Goal: Task Accomplishment & Management: Manage account settings

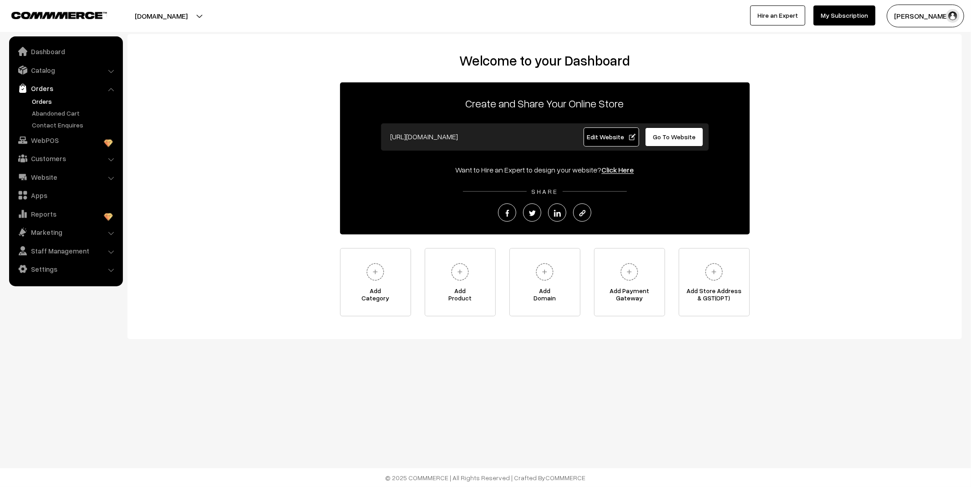
click at [44, 102] on link "Orders" at bounding box center [75, 102] width 90 height 10
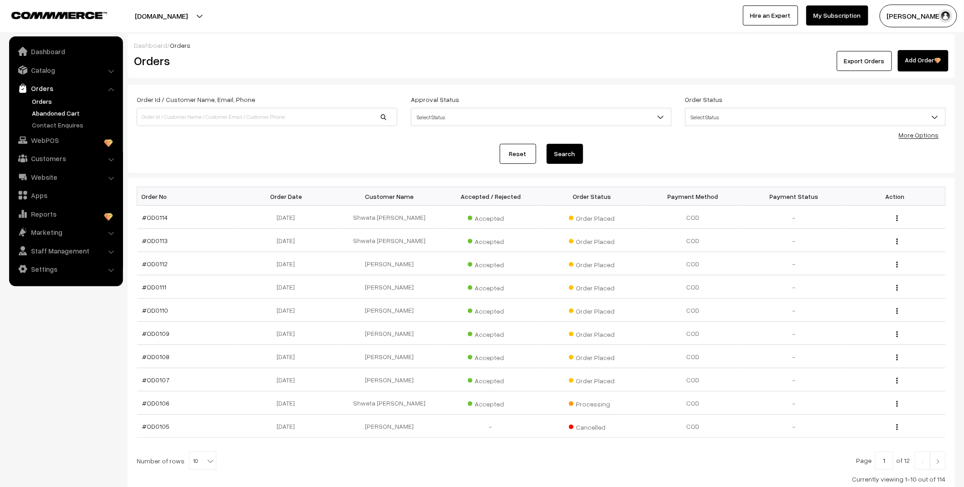
click at [66, 111] on link "Abandoned Cart" at bounding box center [75, 113] width 90 height 10
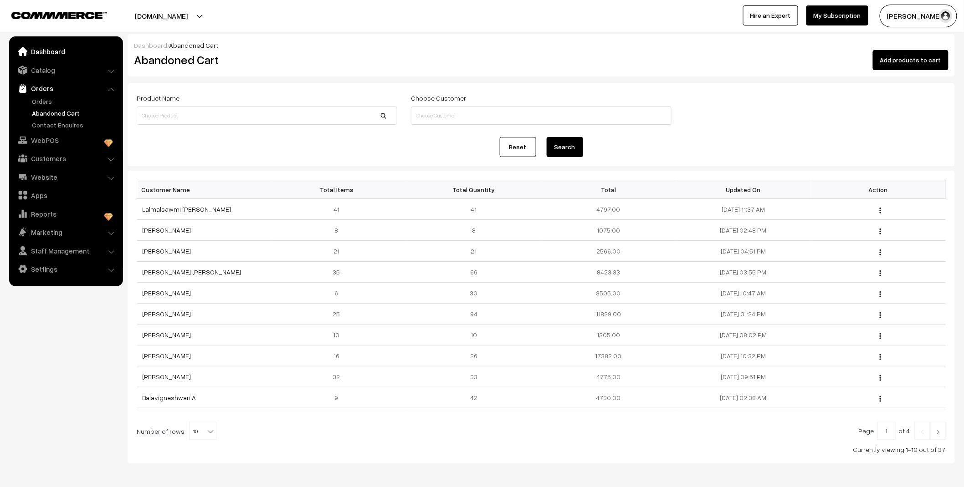
click at [53, 51] on link "Dashboard" at bounding box center [65, 51] width 108 height 16
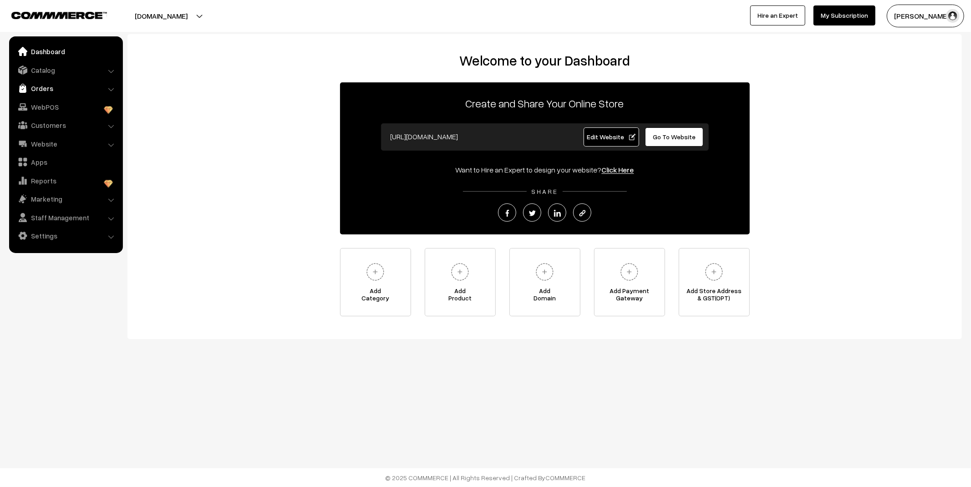
click at [39, 93] on link "Orders" at bounding box center [65, 88] width 108 height 16
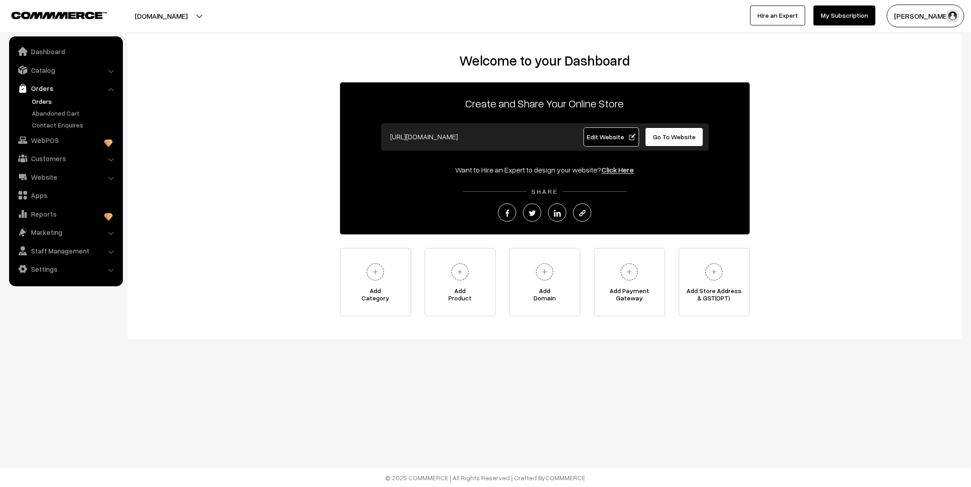
click at [40, 102] on link "Orders" at bounding box center [75, 102] width 90 height 10
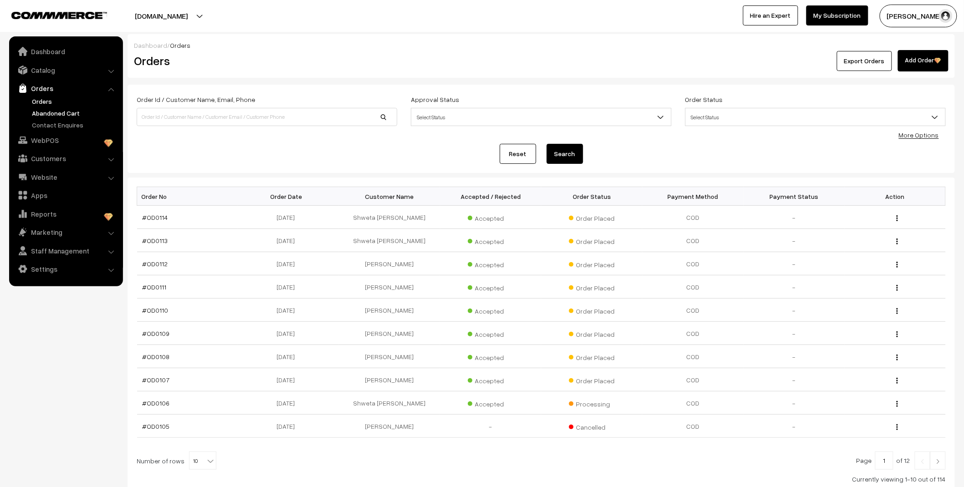
click at [48, 117] on link "Abandoned Cart" at bounding box center [75, 113] width 90 height 10
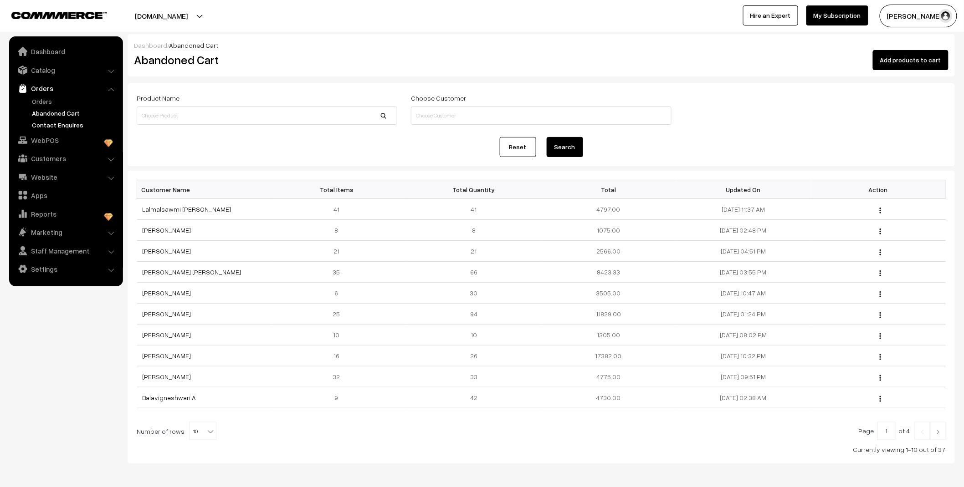
click at [49, 124] on link "Contact Enquires" at bounding box center [75, 125] width 90 height 10
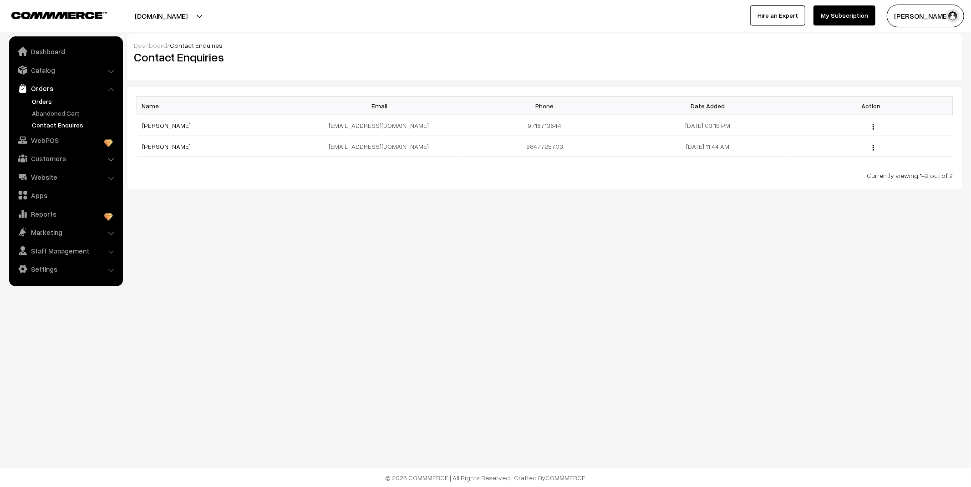
click at [46, 102] on link "Orders" at bounding box center [75, 102] width 90 height 10
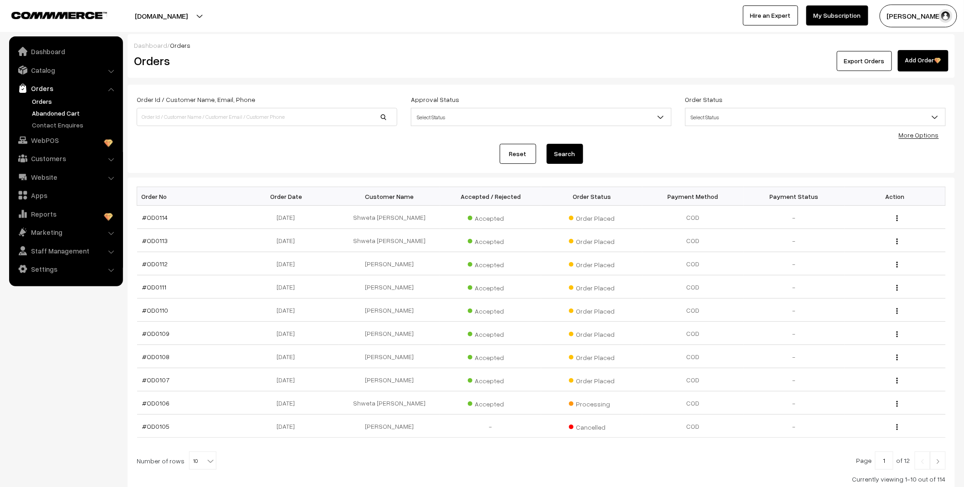
click at [51, 111] on link "Abandoned Cart" at bounding box center [75, 113] width 90 height 10
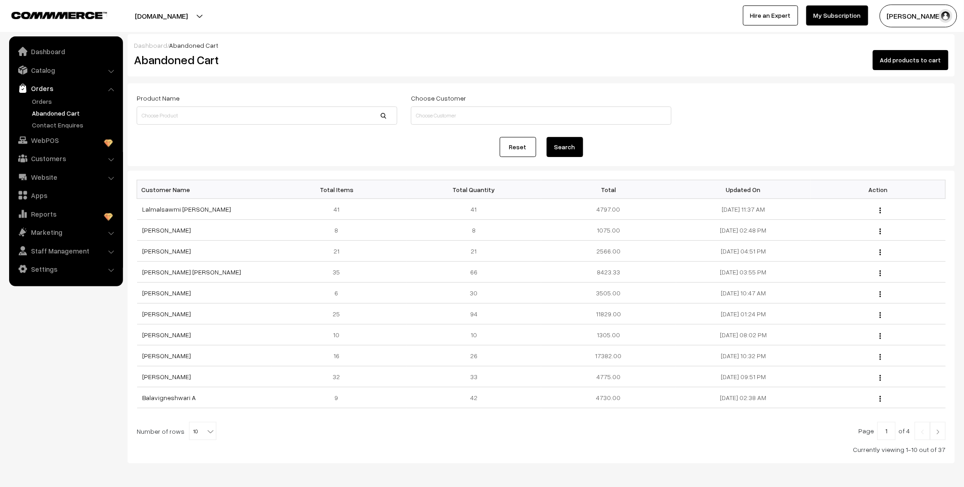
click at [45, 101] on link "Orders" at bounding box center [75, 102] width 90 height 10
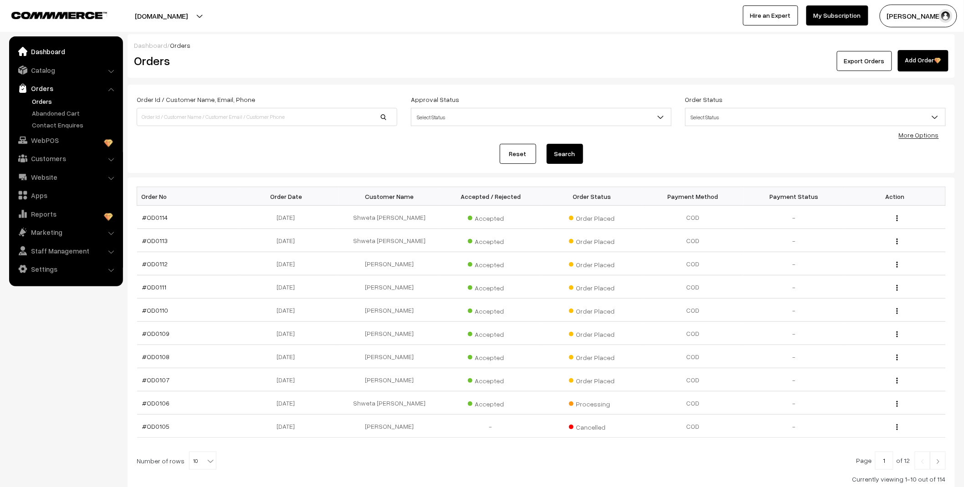
click at [51, 52] on link "Dashboard" at bounding box center [65, 51] width 108 height 16
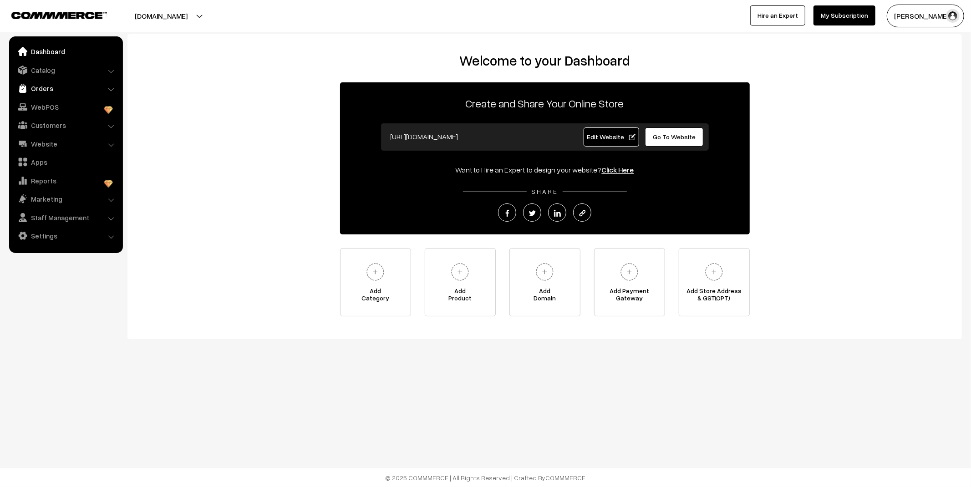
click at [51, 88] on link "Orders" at bounding box center [65, 88] width 108 height 16
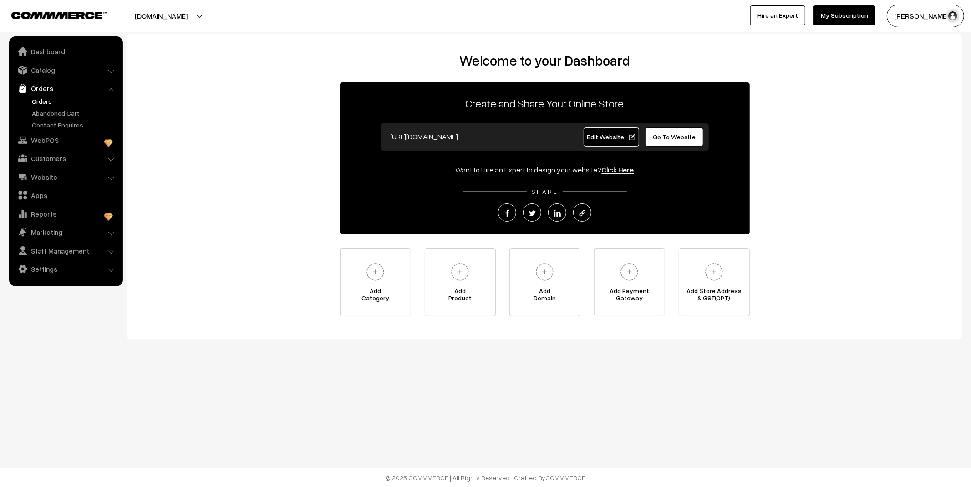
click at [42, 99] on link "Orders" at bounding box center [75, 102] width 90 height 10
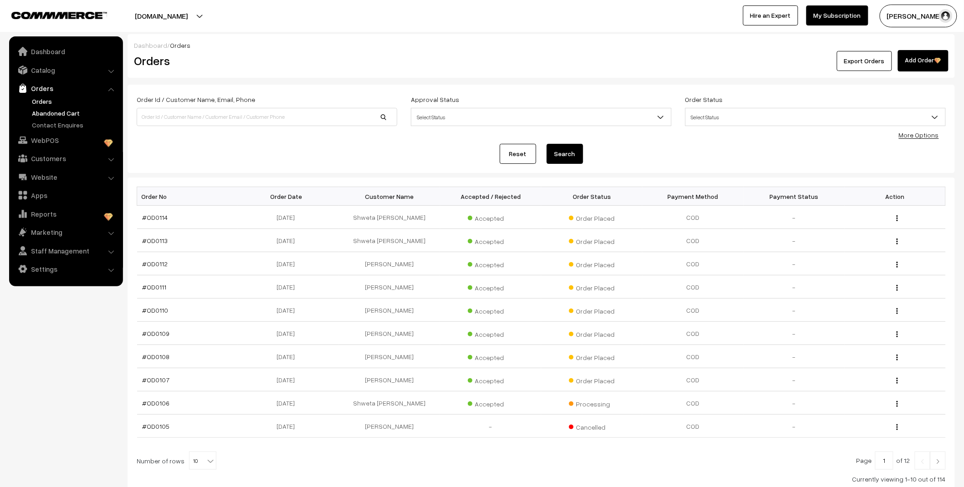
click at [46, 111] on link "Abandoned Cart" at bounding box center [75, 113] width 90 height 10
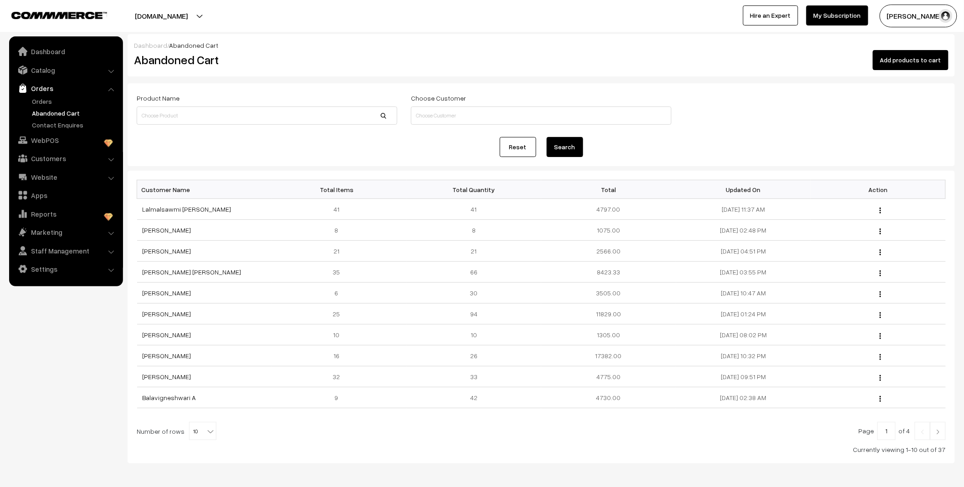
click at [44, 101] on link "Orders" at bounding box center [75, 102] width 90 height 10
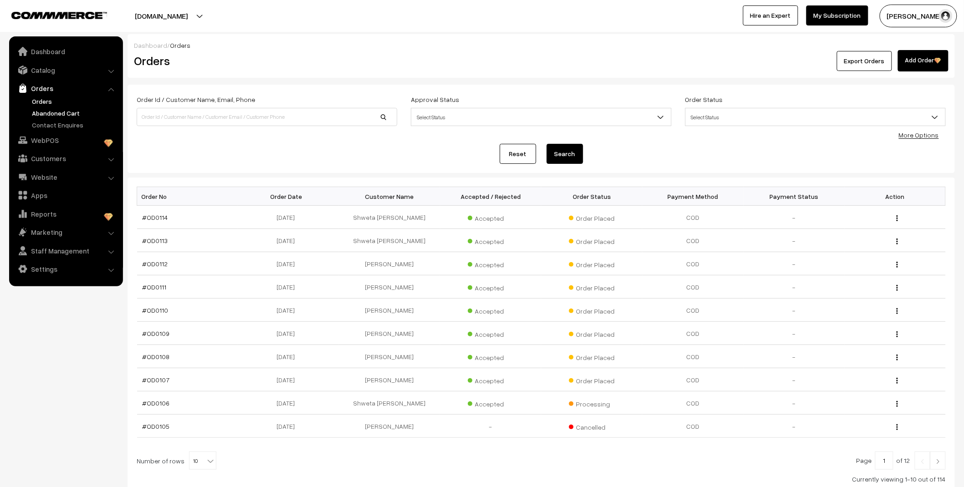
click at [46, 115] on link "Abandoned Cart" at bounding box center [75, 113] width 90 height 10
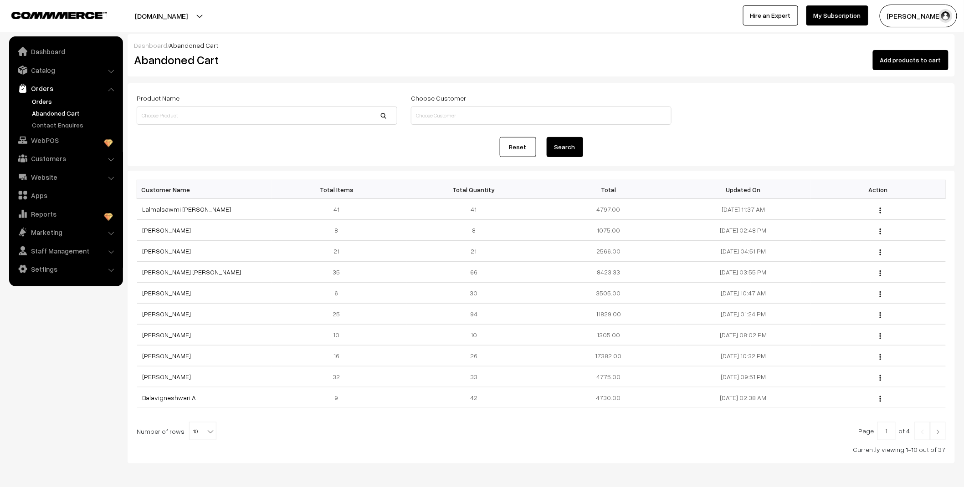
click at [46, 98] on link "Orders" at bounding box center [75, 102] width 90 height 10
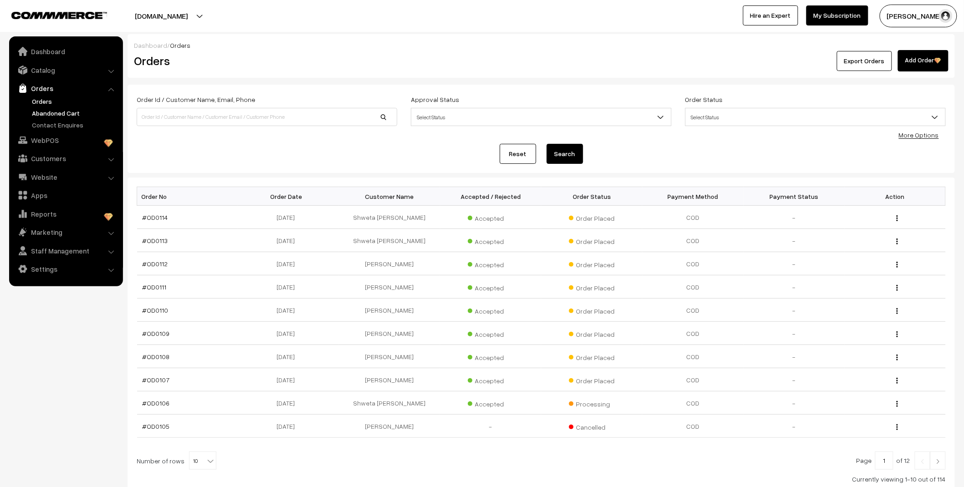
click at [61, 113] on link "Abandoned Cart" at bounding box center [75, 113] width 90 height 10
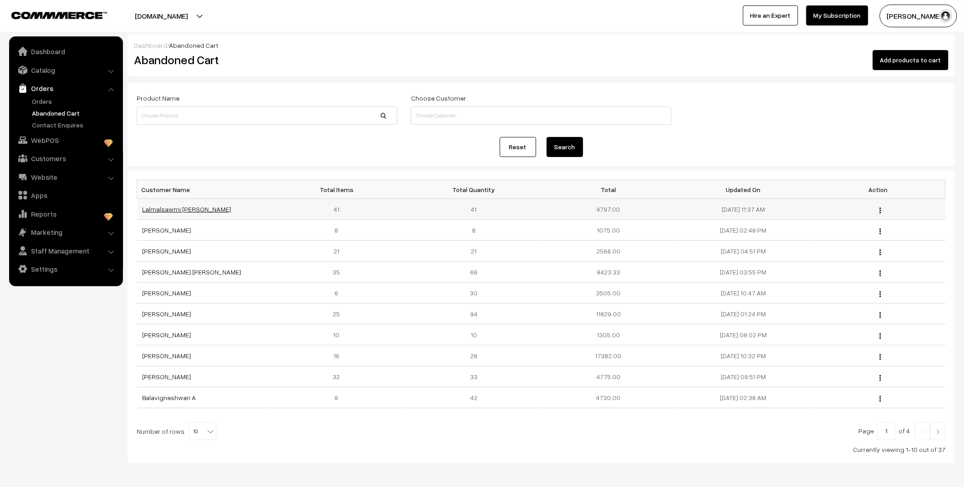
click at [177, 209] on link "Lalmalsawmi [PERSON_NAME]" at bounding box center [187, 209] width 89 height 8
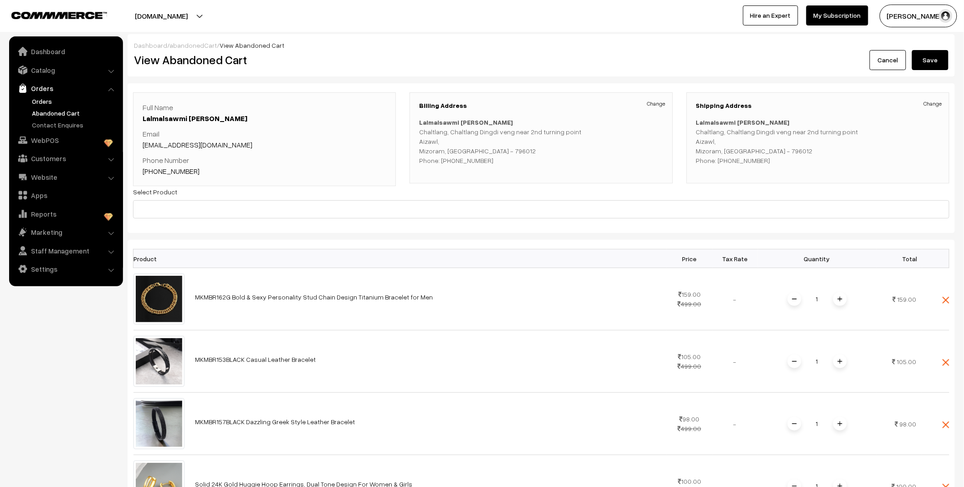
click at [51, 99] on link "Orders" at bounding box center [75, 102] width 90 height 10
